Goal: Task Accomplishment & Management: Manage account settings

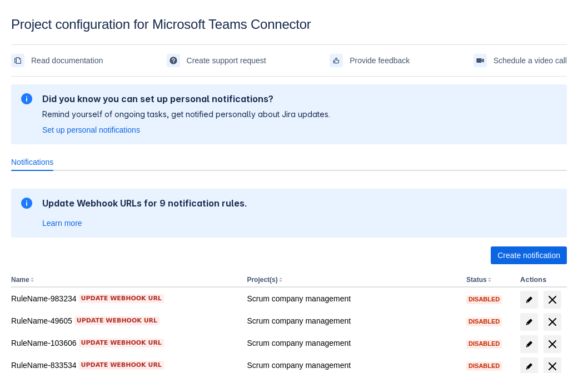
click at [528, 255] on span "Create notification" at bounding box center [528, 256] width 63 height 18
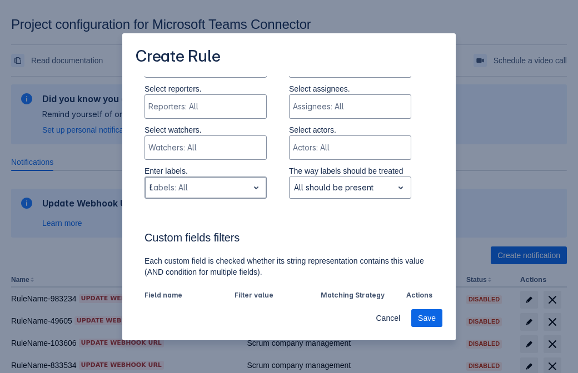
type input "694452_label"
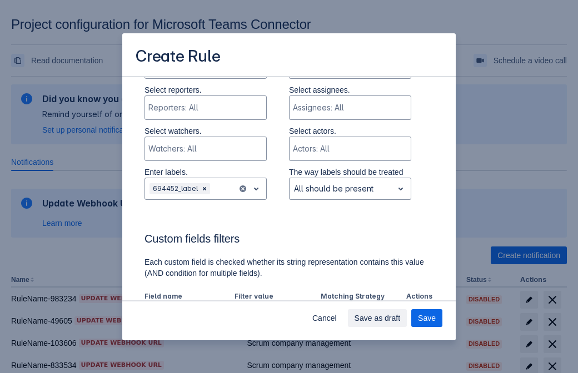
scroll to position [688, 0]
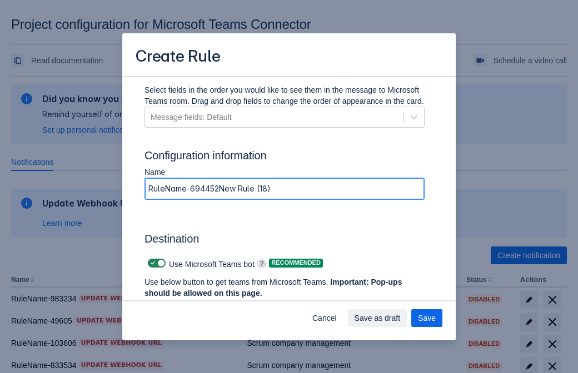
type input "RuleName-694452New Rule (18)"
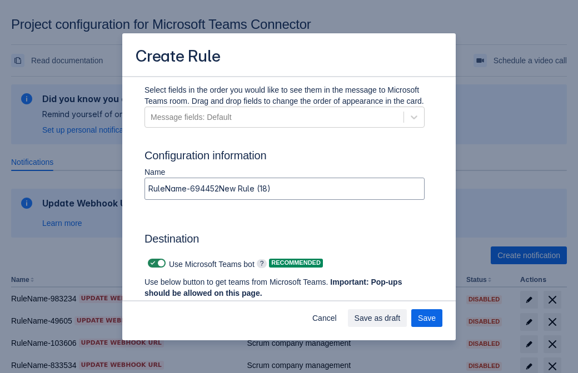
click at [151, 263] on span at bounding box center [152, 263] width 9 height 9
click at [151, 263] on input "checkbox" at bounding box center [151, 263] width 7 height 7
checkbox input "false"
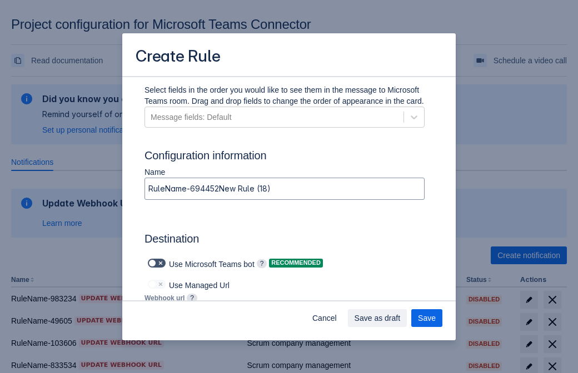
type input "[URL][DOMAIN_NAME][DATE]"
click at [426, 318] on span "Save" at bounding box center [427, 318] width 18 height 18
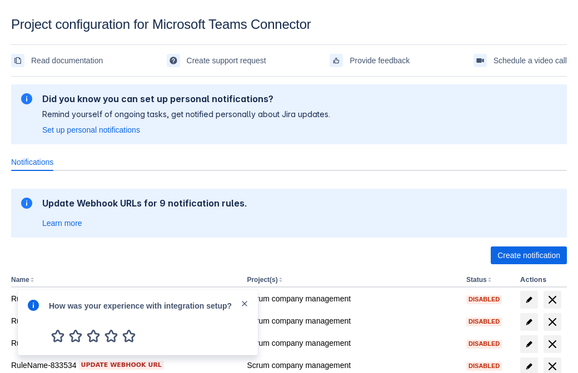
click at [36, 324] on div at bounding box center [33, 323] width 13 height 48
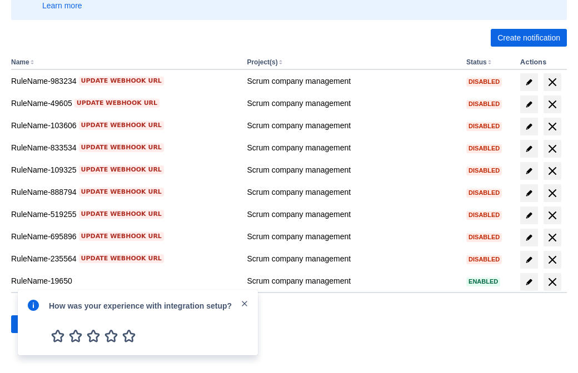
click at [36, 324] on div at bounding box center [33, 323] width 13 height 48
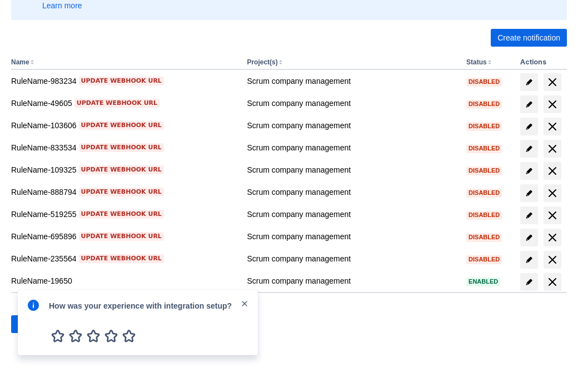
click at [36, 324] on div at bounding box center [33, 323] width 13 height 48
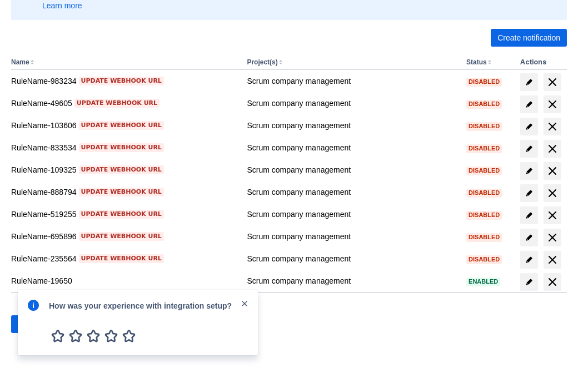
click at [36, 324] on div at bounding box center [33, 323] width 13 height 48
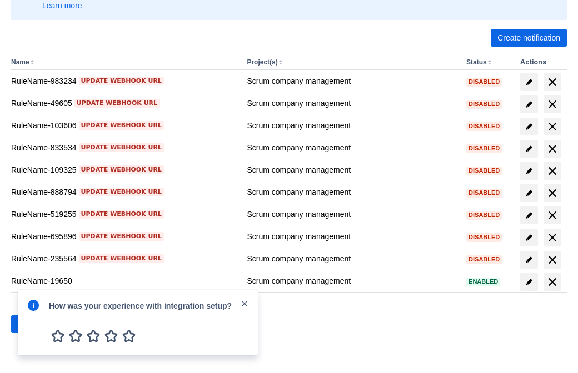
click at [36, 324] on div at bounding box center [33, 323] width 13 height 48
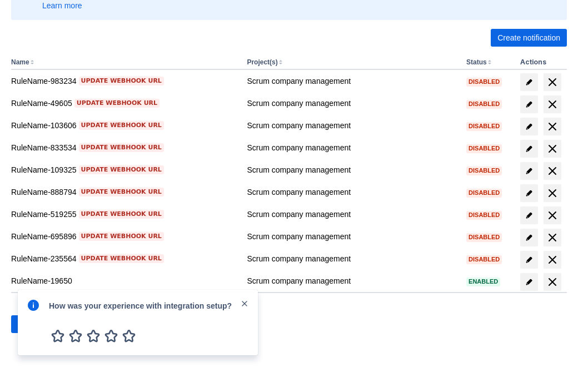
click at [36, 324] on div at bounding box center [33, 323] width 13 height 48
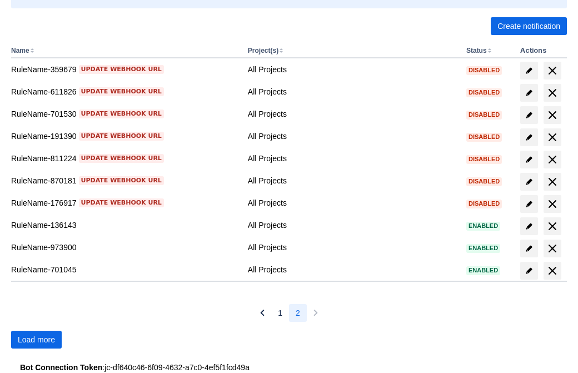
click at [36, 339] on span "Load more" at bounding box center [36, 339] width 37 height 18
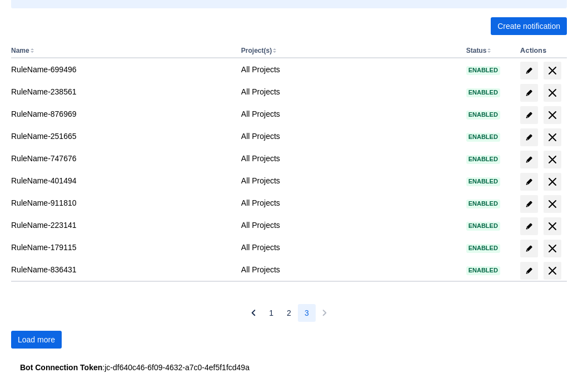
click at [36, 339] on span "Load more" at bounding box center [36, 339] width 37 height 18
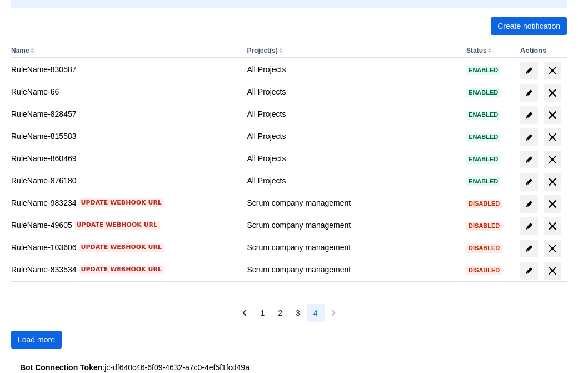
click at [36, 339] on span "Load more" at bounding box center [36, 339] width 37 height 18
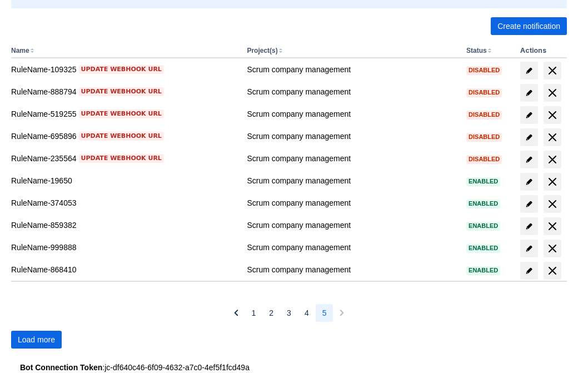
click at [36, 339] on span "Load more" at bounding box center [36, 339] width 37 height 18
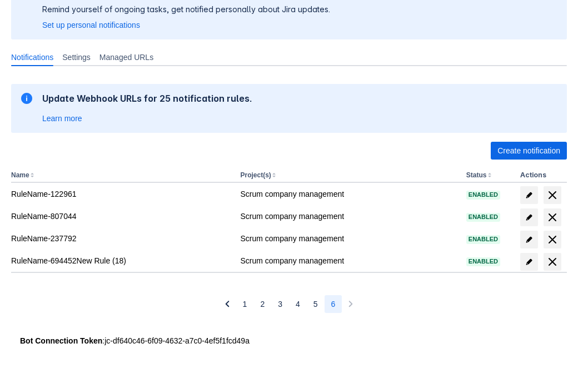
click at [551, 262] on span "delete" at bounding box center [551, 261] width 13 height 13
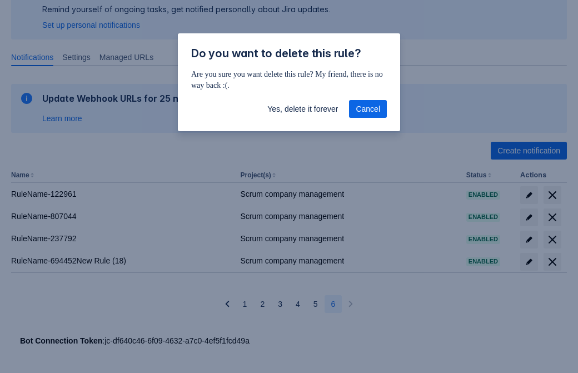
click at [302, 109] on span "Yes, delete it forever" at bounding box center [302, 109] width 71 height 18
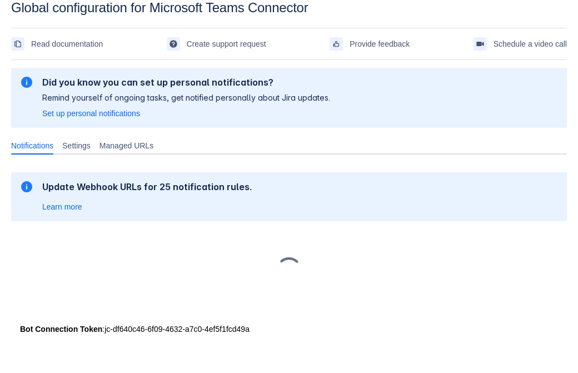
scroll to position [17, 0]
